Goal: Use online tool/utility: Use online tool/utility

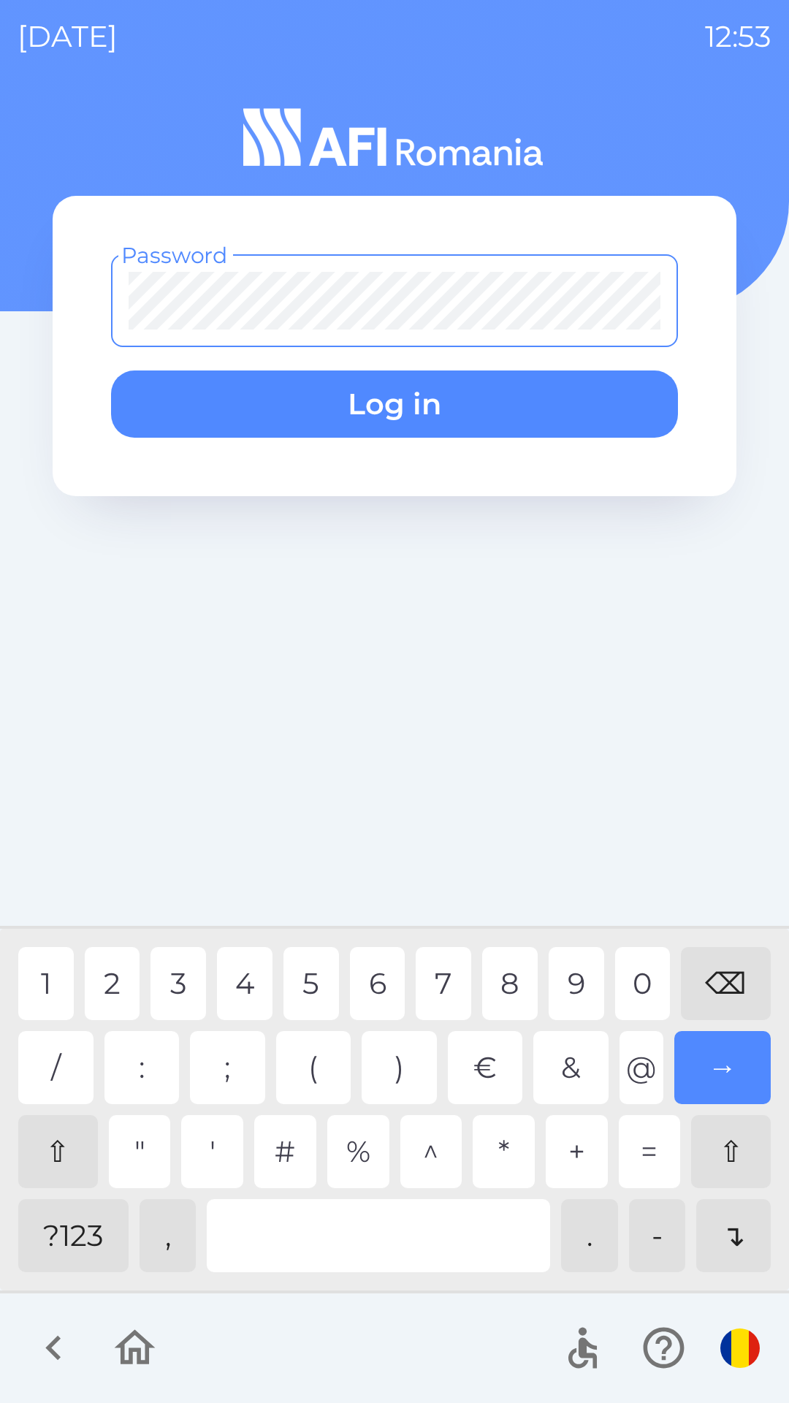
click at [67, 1221] on div "?123" at bounding box center [73, 1235] width 110 height 73
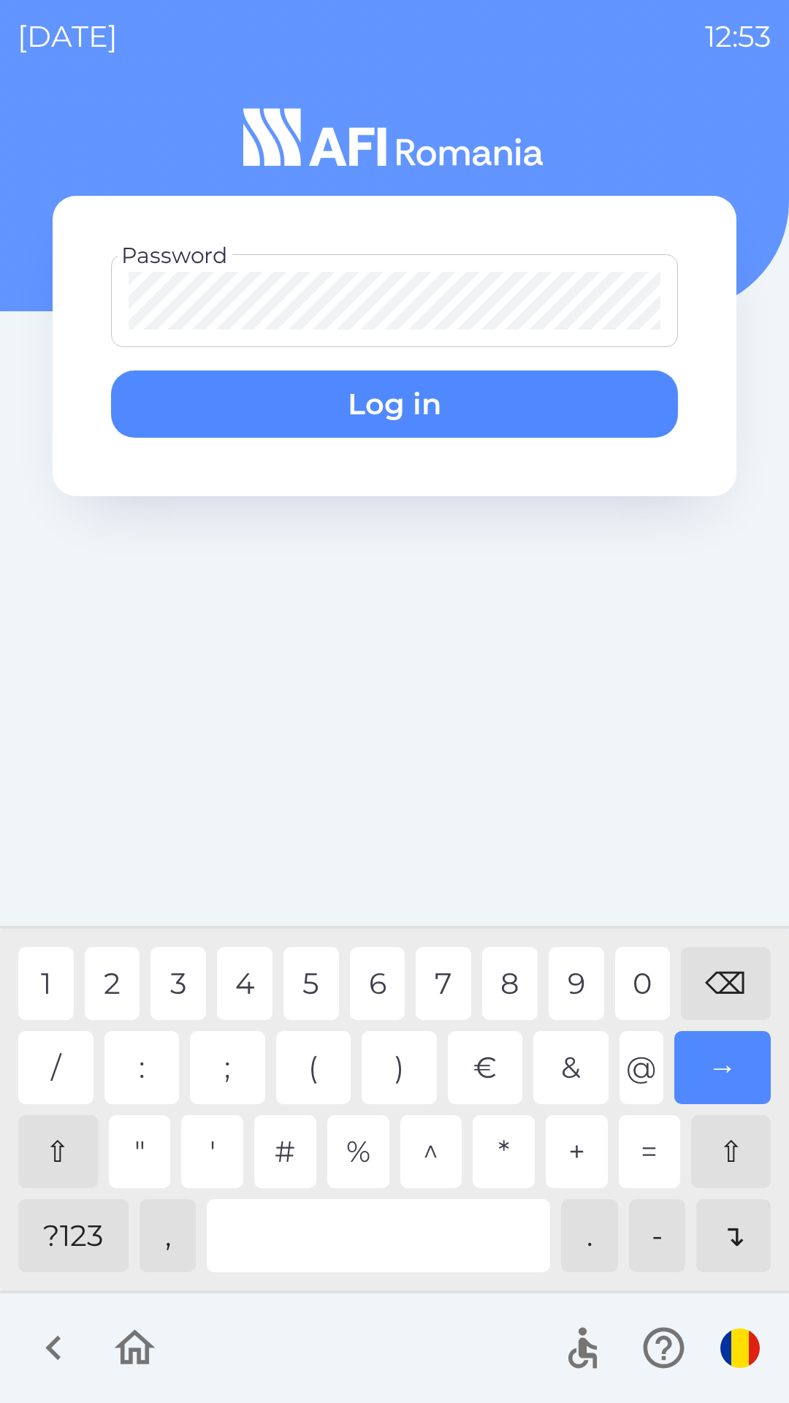
click at [44, 968] on div "1" at bounding box center [46, 983] width 56 height 73
click at [45, 972] on div "1" at bounding box center [46, 983] width 56 height 73
click at [388, 414] on button "Log in" at bounding box center [394, 403] width 567 height 67
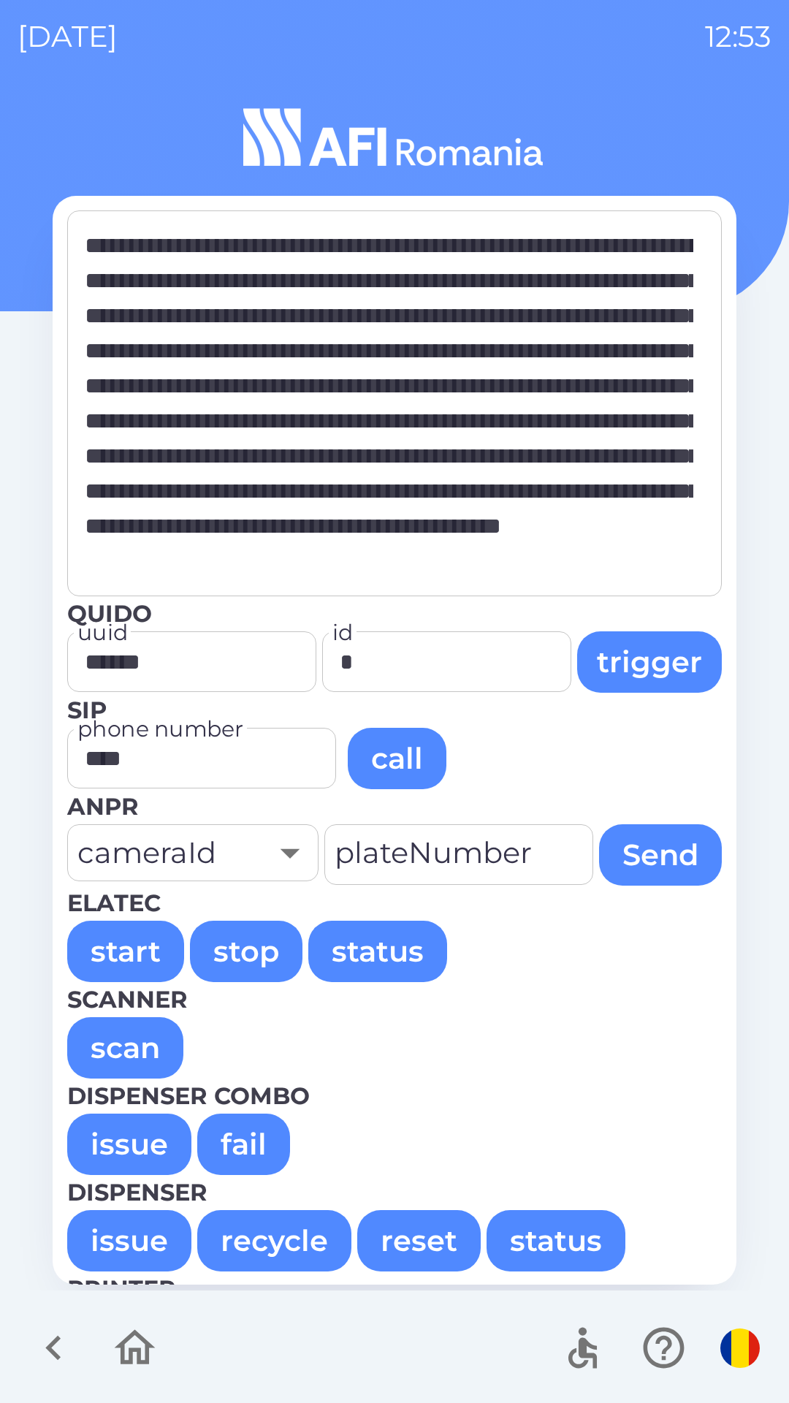
click at [136, 1134] on button "issue" at bounding box center [129, 1143] width 124 height 61
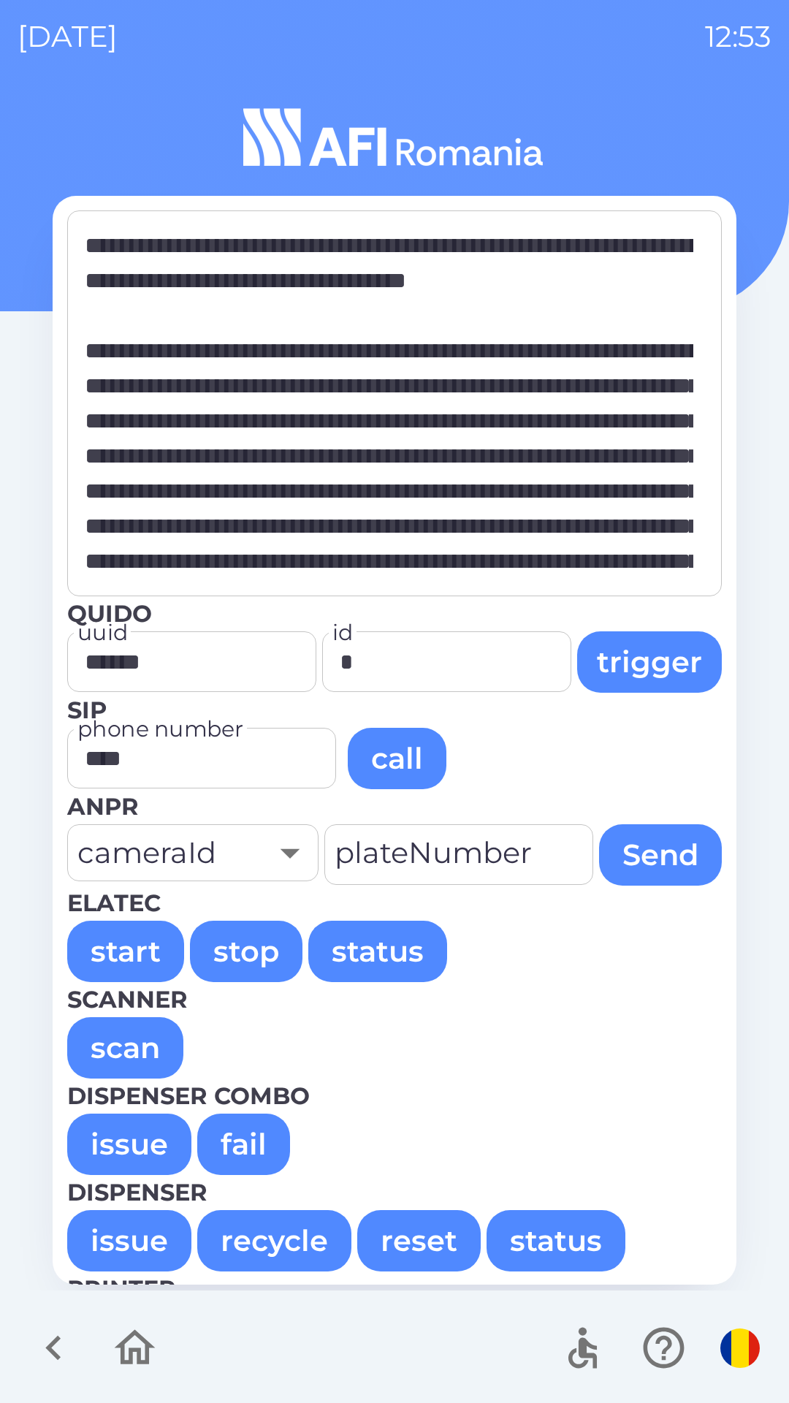
click at [120, 943] on button "start" at bounding box center [125, 950] width 117 height 61
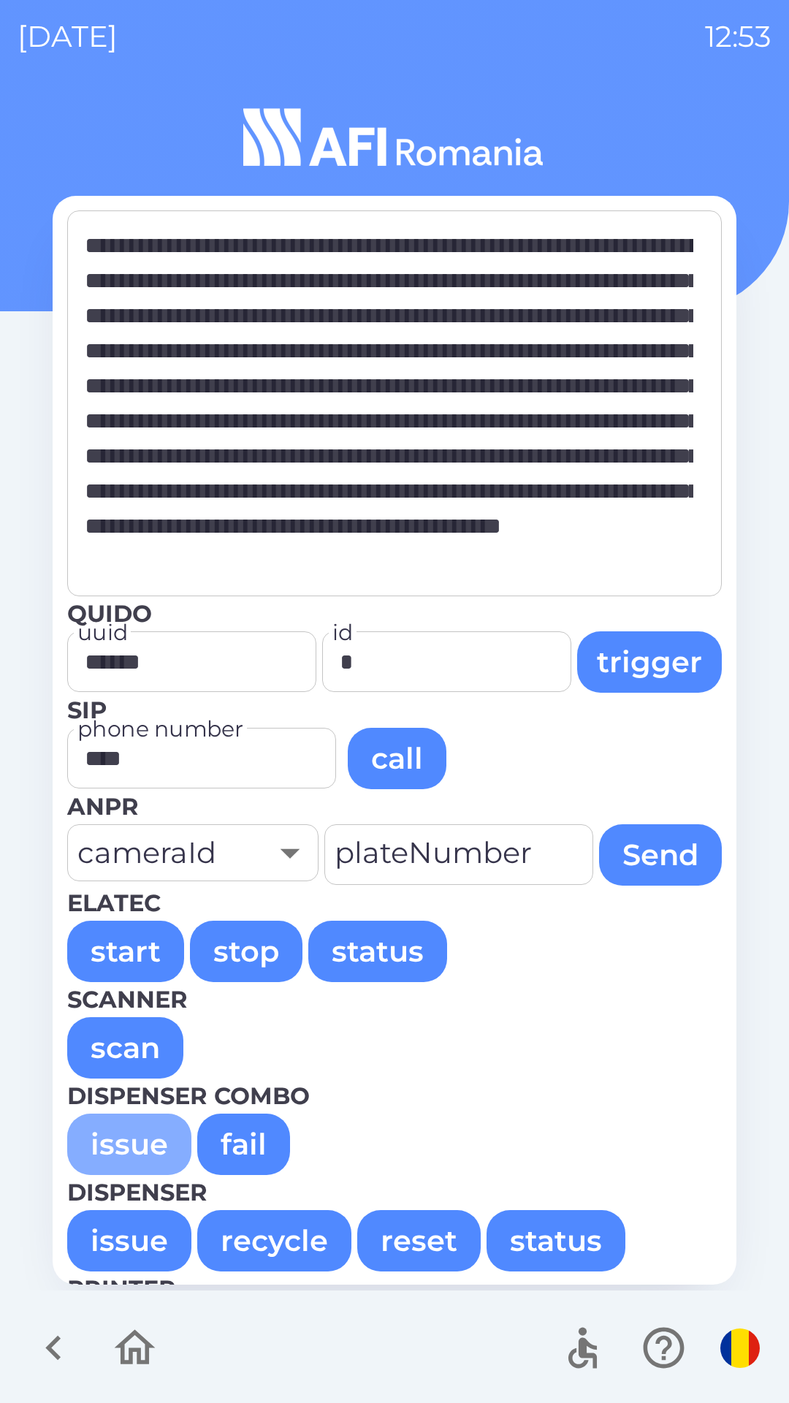
click at [126, 1136] on button "issue" at bounding box center [129, 1143] width 124 height 61
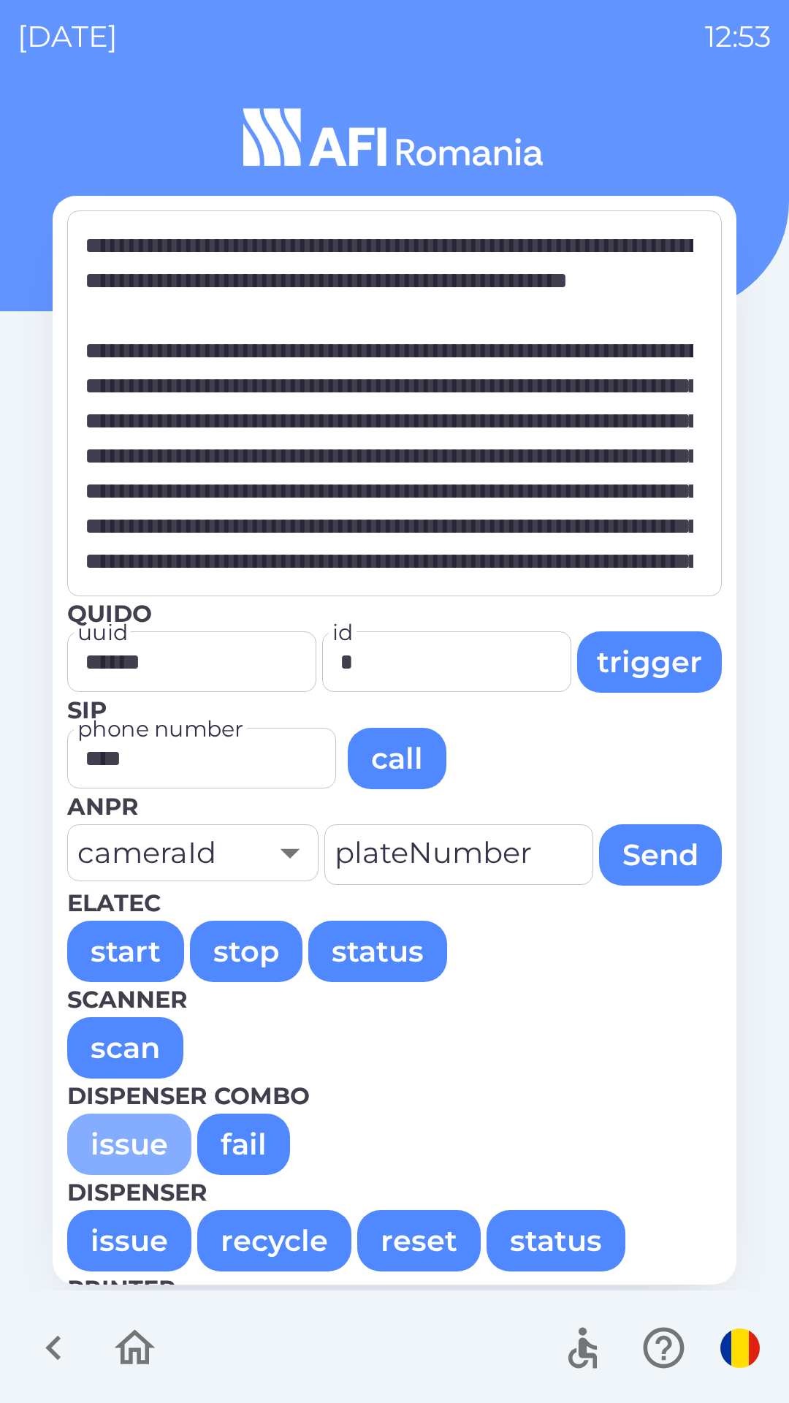
click at [131, 1145] on button "issue" at bounding box center [129, 1143] width 124 height 61
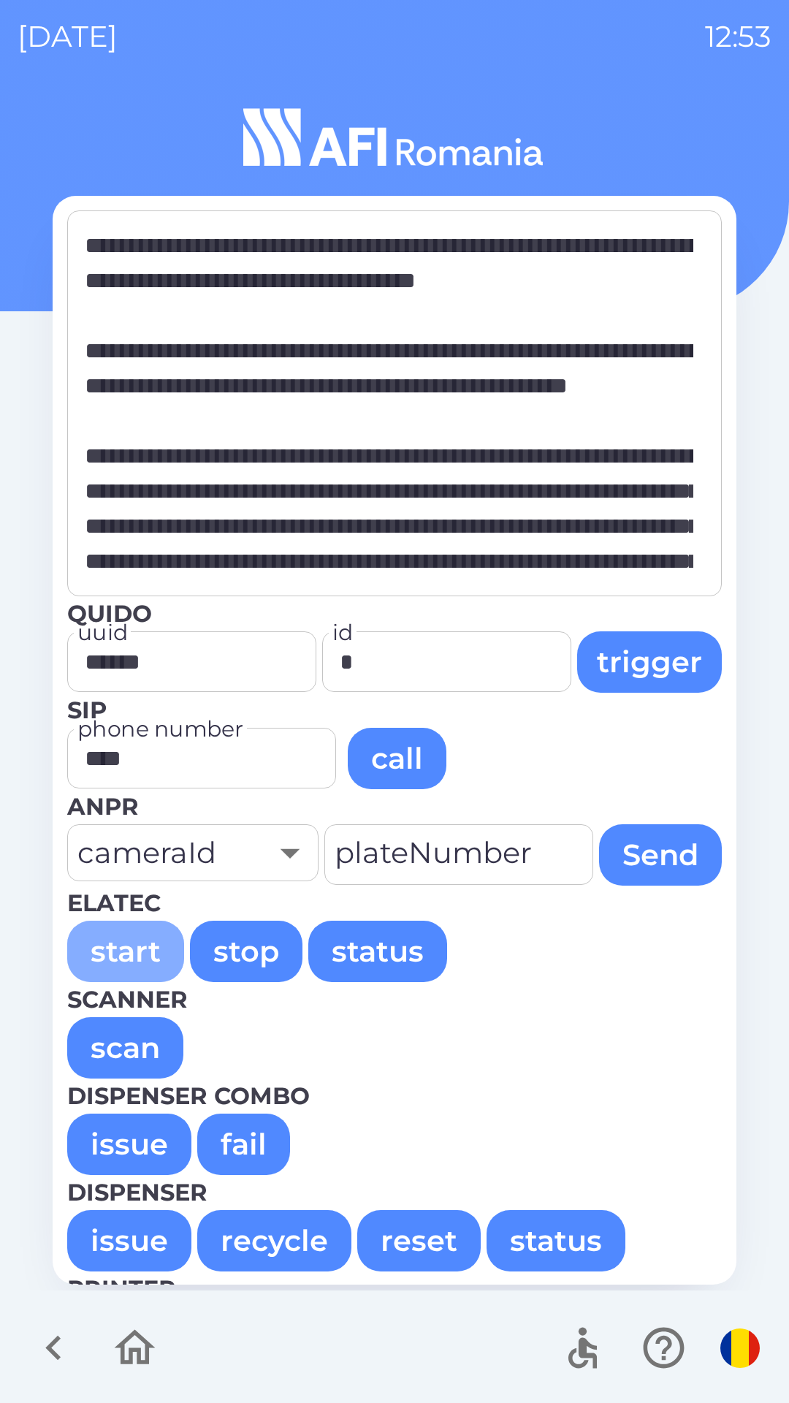
click at [121, 955] on button "start" at bounding box center [125, 950] width 117 height 61
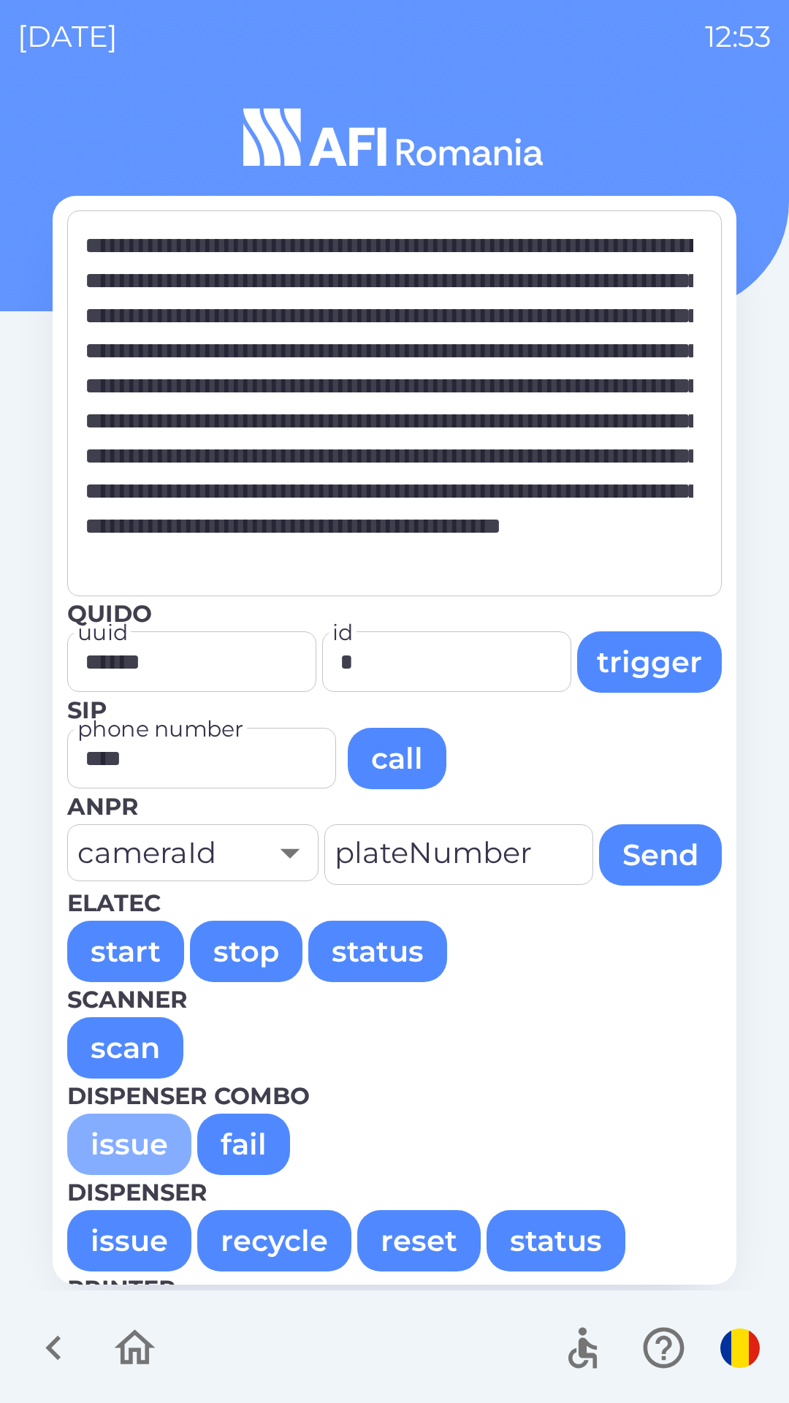
click at [115, 1145] on button "issue" at bounding box center [129, 1143] width 124 height 61
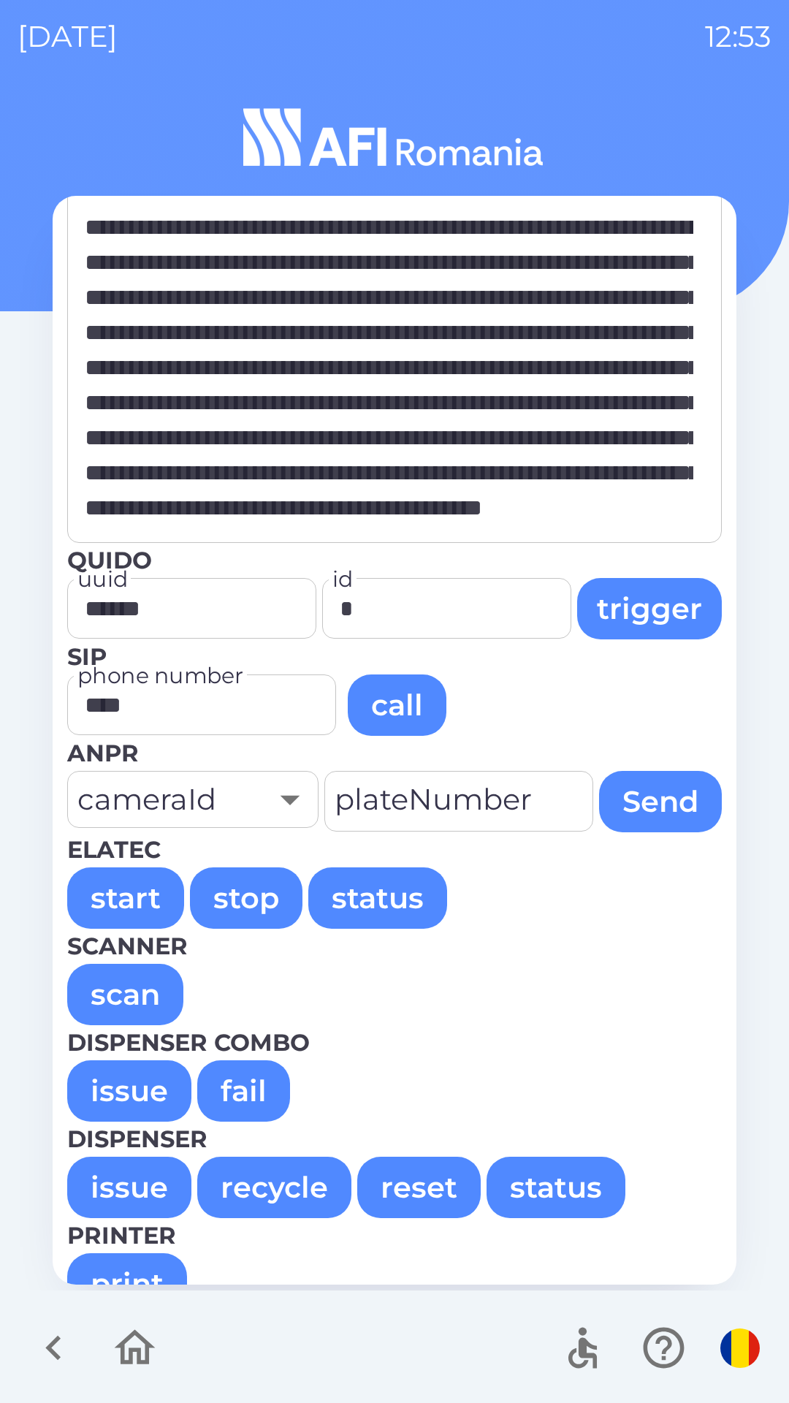
scroll to position [98, 0]
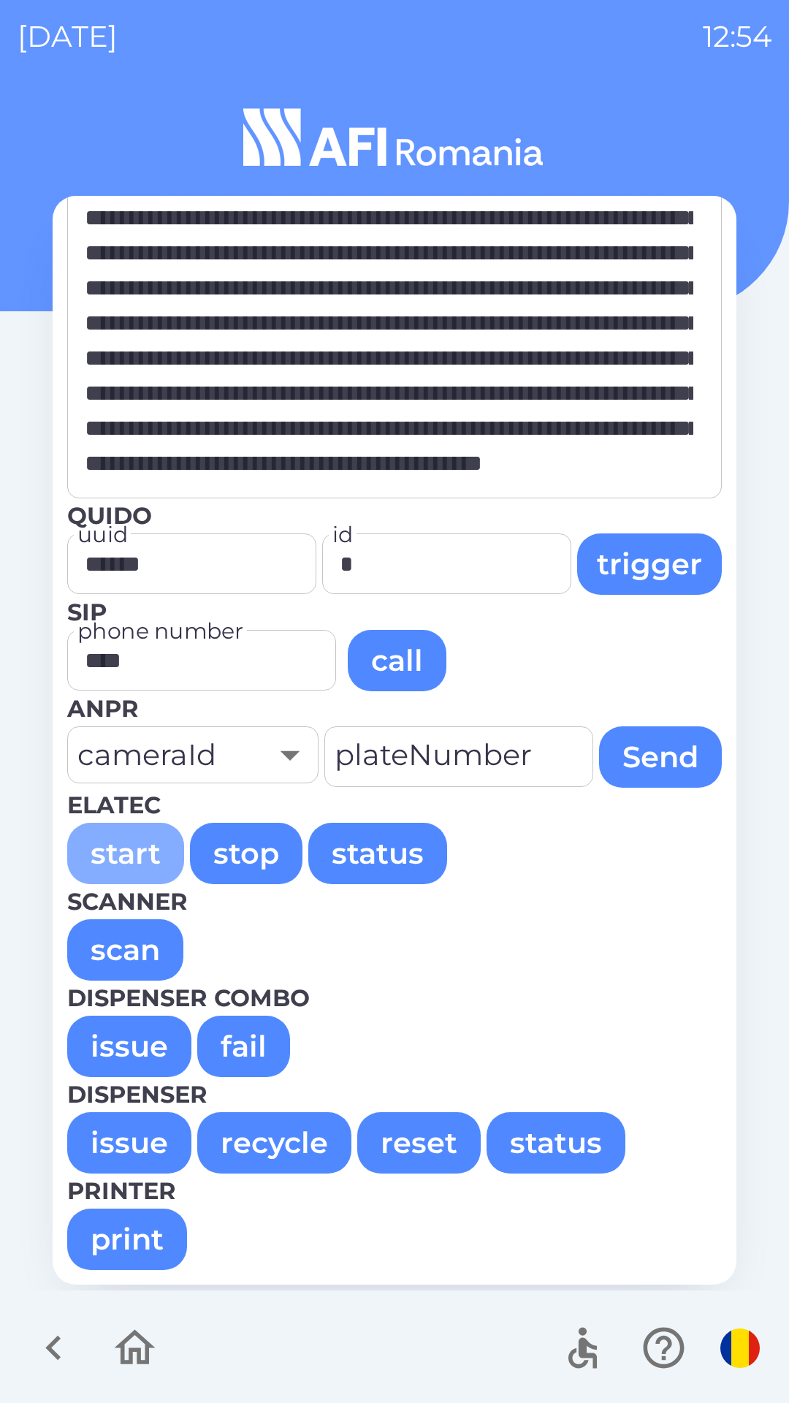
click at [119, 846] on button "start" at bounding box center [125, 853] width 117 height 61
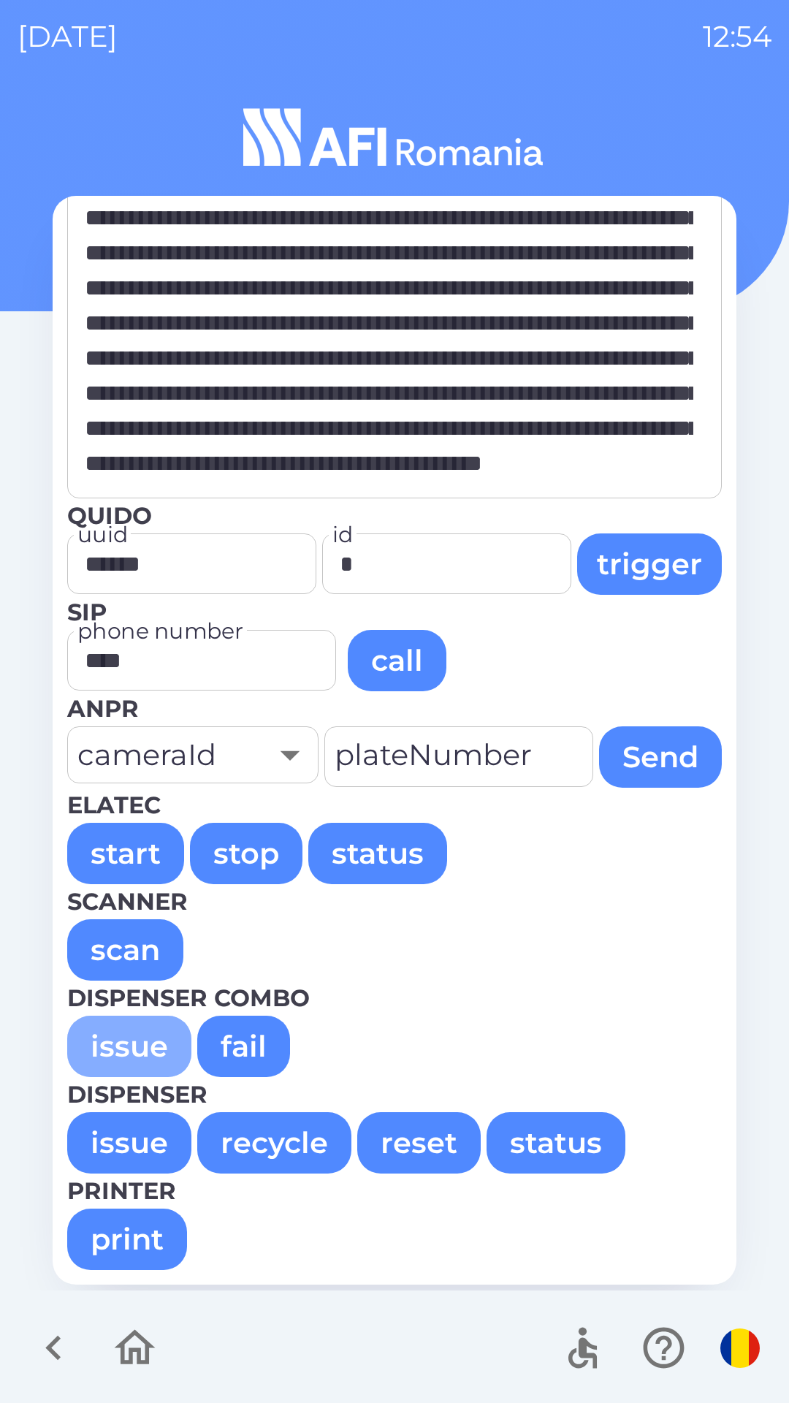
click at [128, 1039] on button "issue" at bounding box center [129, 1045] width 124 height 61
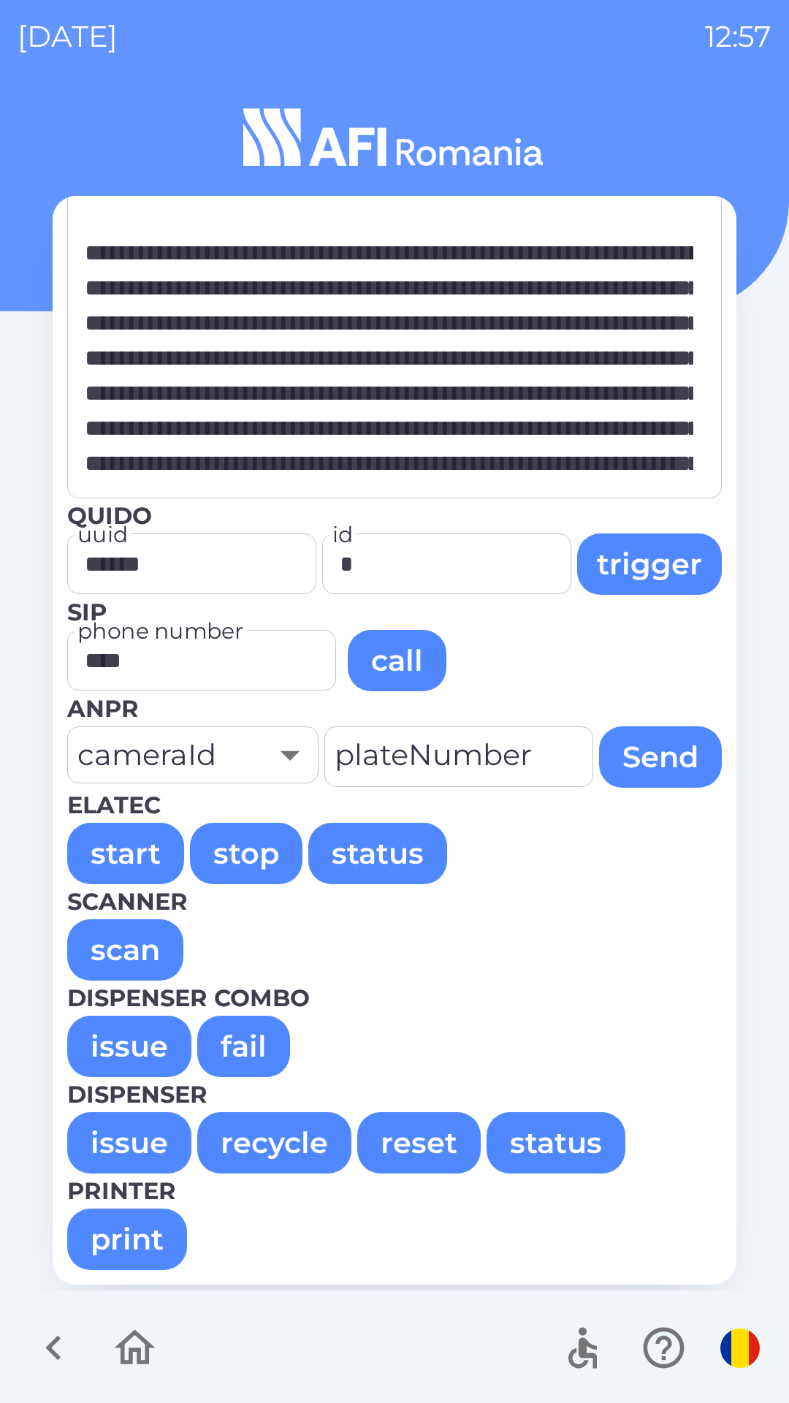
click at [89, 1038] on button "issue" at bounding box center [129, 1045] width 124 height 61
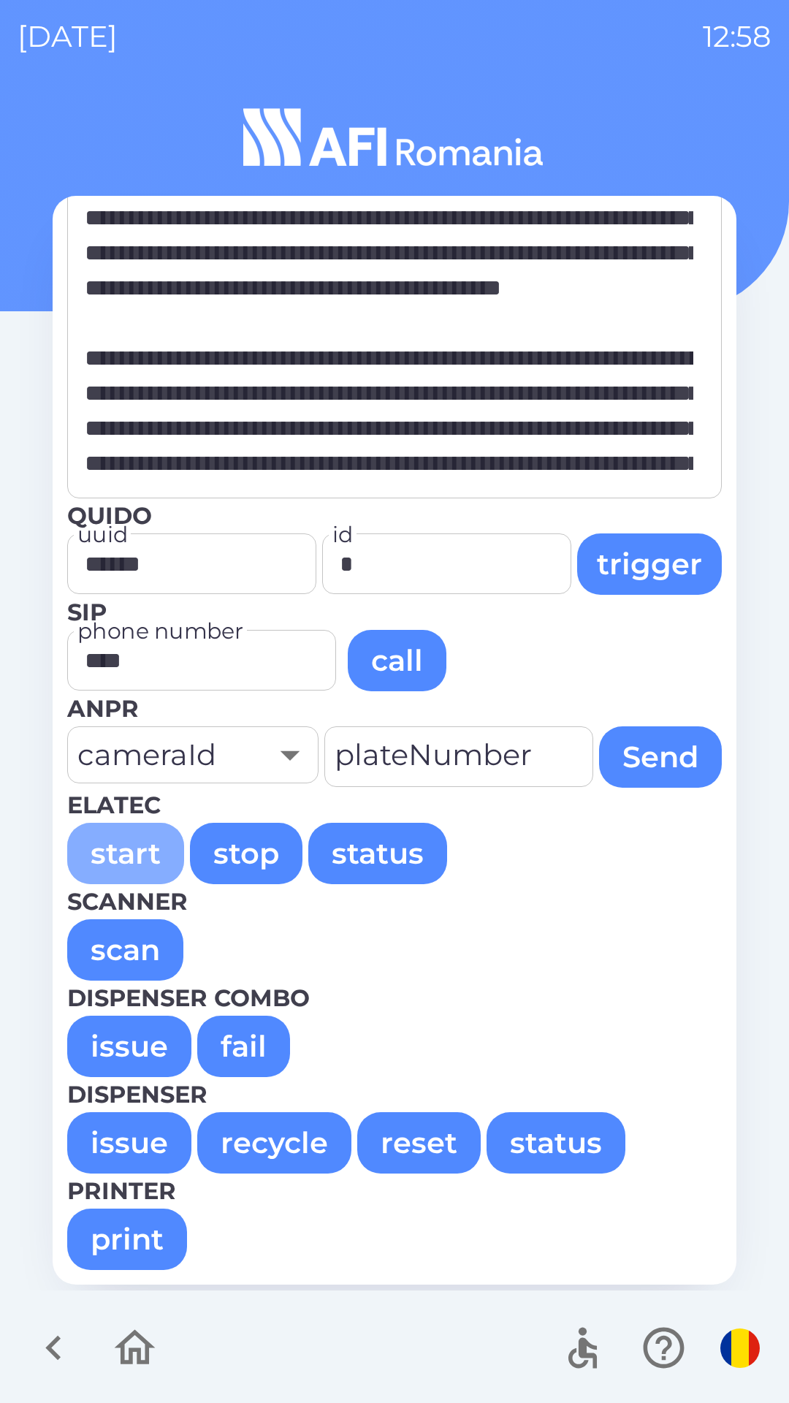
click at [121, 853] on button "start" at bounding box center [125, 853] width 117 height 61
click at [133, 1046] on button "issue" at bounding box center [129, 1045] width 124 height 61
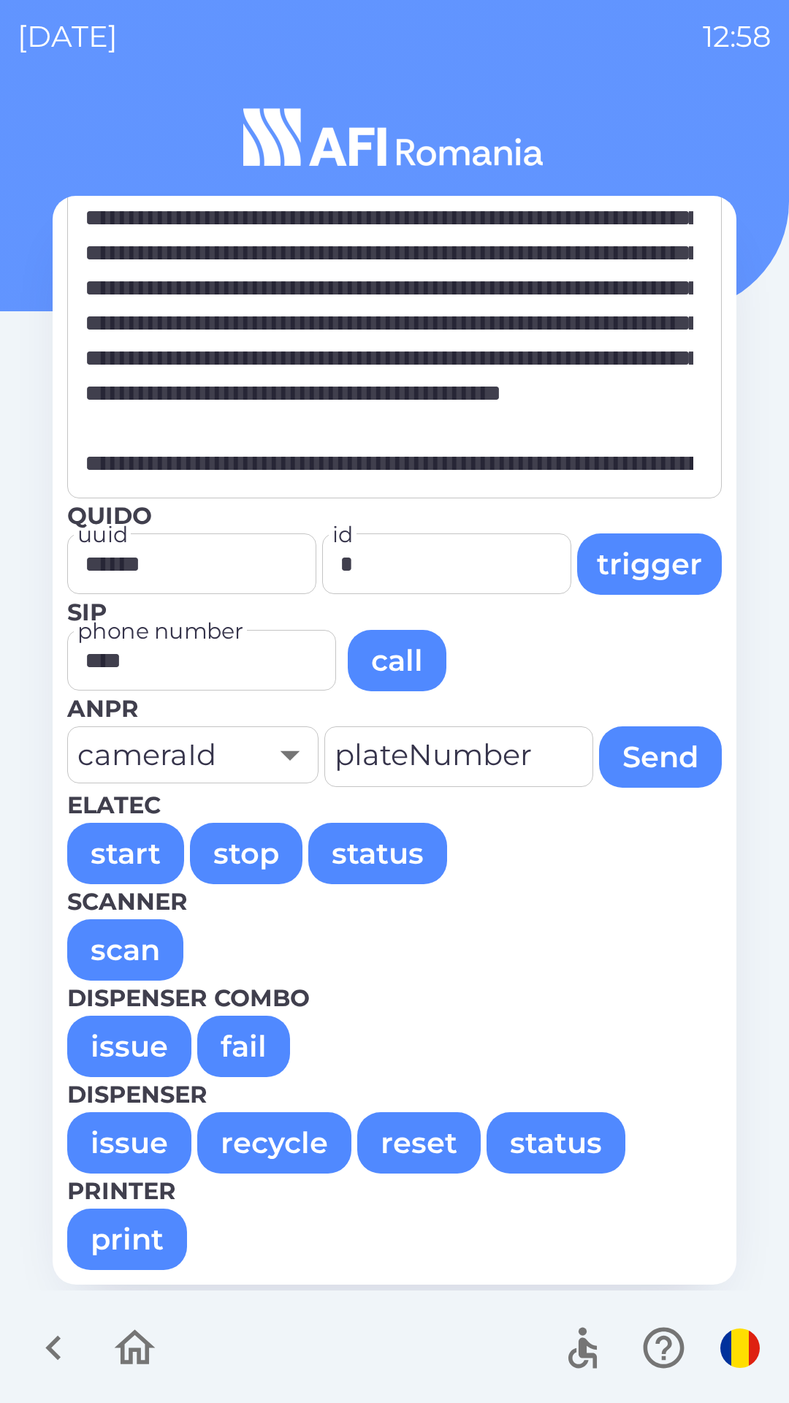
click at [134, 1039] on button "issue" at bounding box center [129, 1045] width 124 height 61
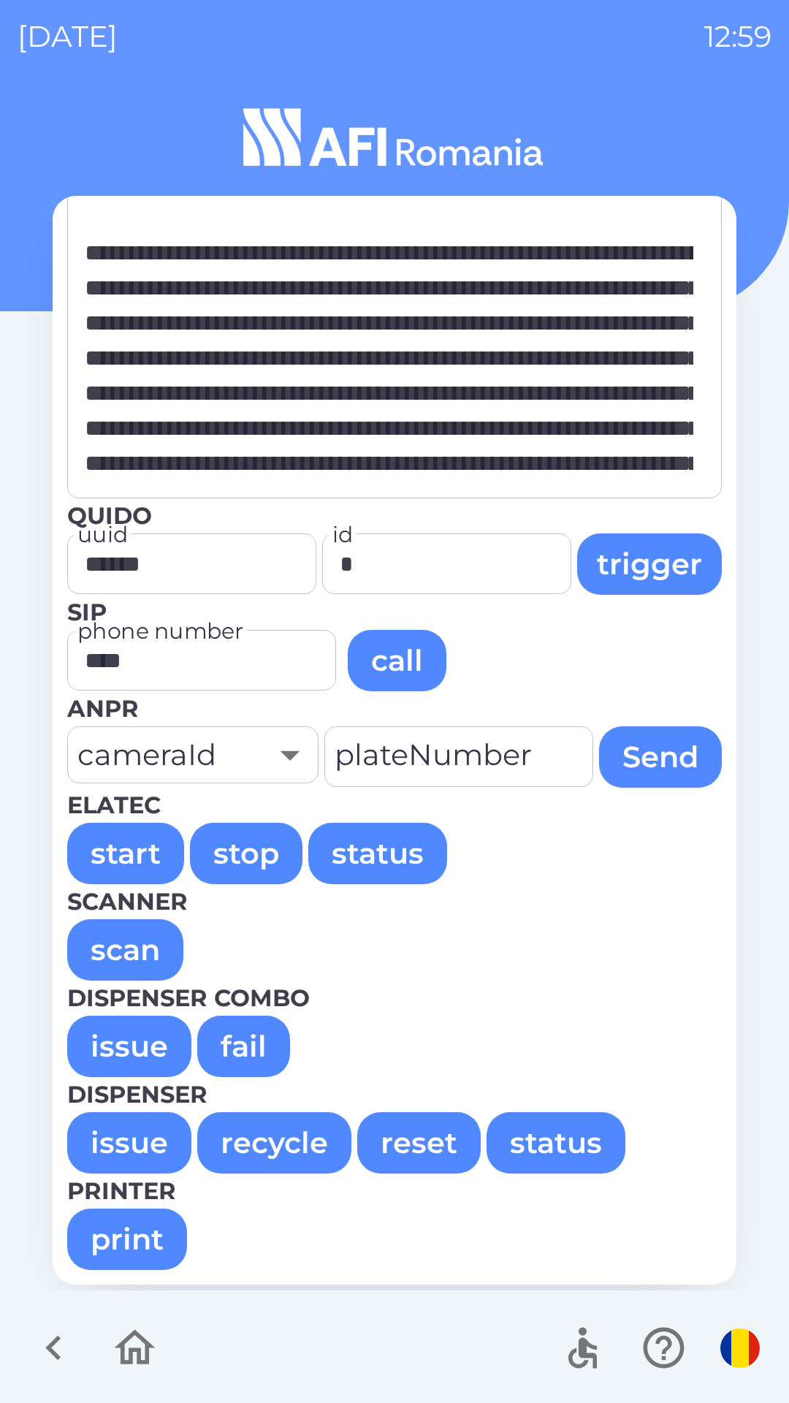
type textarea "**********"
